Goal: Check status: Check status

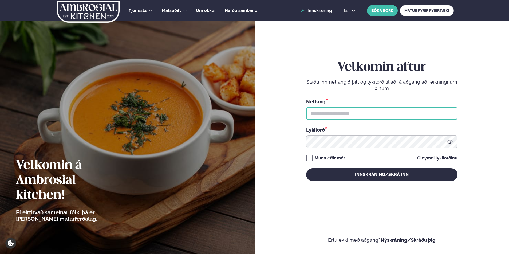
type input "**********"
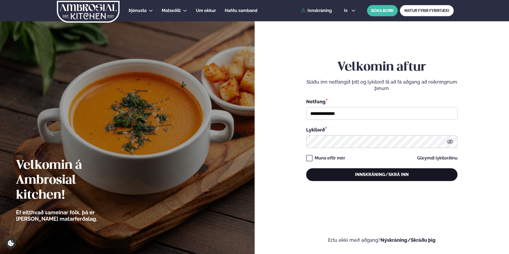
click at [324, 177] on button "Innskráning/Skrá inn" at bounding box center [381, 175] width 151 height 13
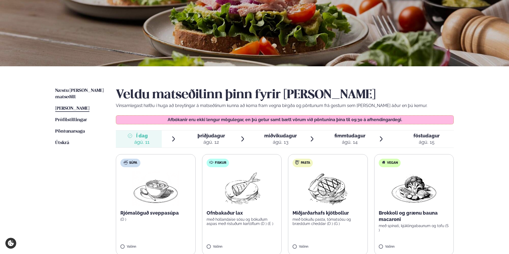
scroll to position [107, 0]
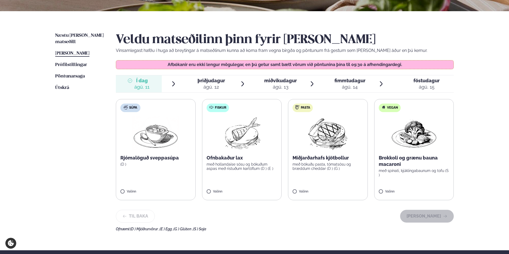
click at [209, 82] on span "þriðjudagur" at bounding box center [210, 81] width 27 height 6
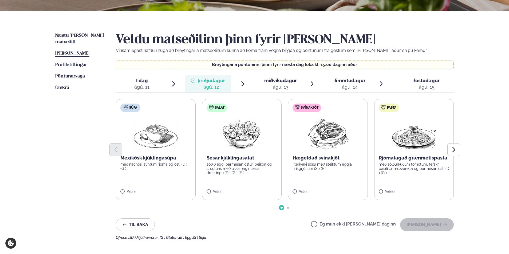
click at [144, 81] on span "Í dag" at bounding box center [141, 81] width 15 height 6
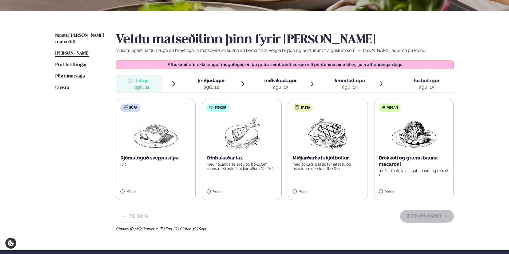
click at [270, 82] on span "miðvikudagur" at bounding box center [280, 81] width 33 height 6
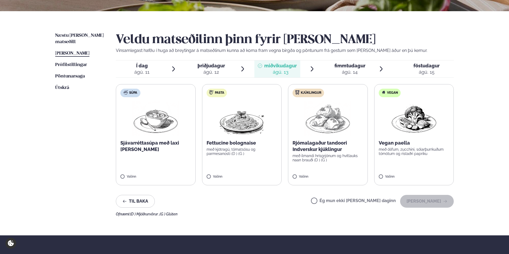
click at [351, 72] on div "ágú. 14" at bounding box center [349, 72] width 31 height 6
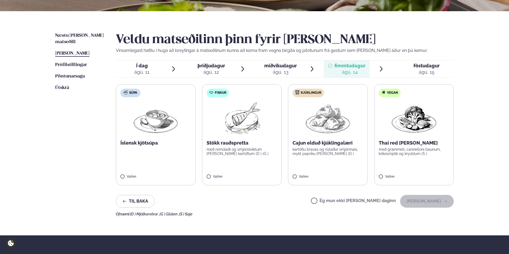
click at [423, 67] on span "föstudagur" at bounding box center [426, 66] width 26 height 6
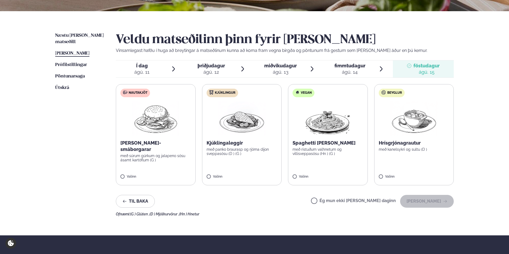
click at [142, 69] on span "Í dag" at bounding box center [141, 66] width 15 height 6
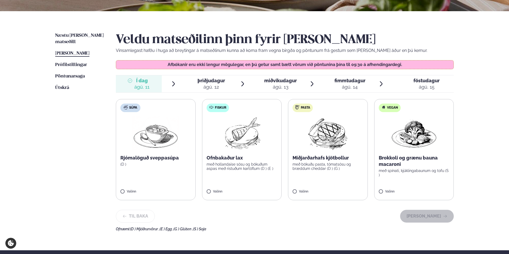
click at [197, 81] on span "þriðjudagur" at bounding box center [210, 81] width 27 height 6
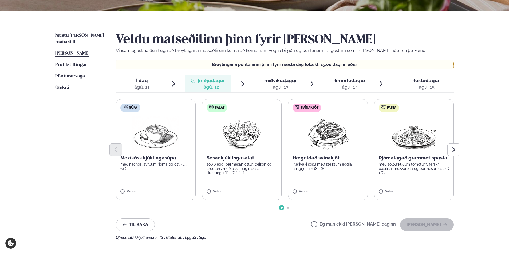
drag, startPoint x: 197, startPoint y: 81, endPoint x: 187, endPoint y: 63, distance: 20.4
click at [187, 63] on p "Breytingar á pöntuninni þinni fyrir næsta dag loka kl. 15:00 daginn áður." at bounding box center [284, 65] width 327 height 4
click at [74, 38] on span "Næstu [PERSON_NAME] matseðill" at bounding box center [79, 38] width 49 height 11
